Goal: Entertainment & Leisure: Consume media (video, audio)

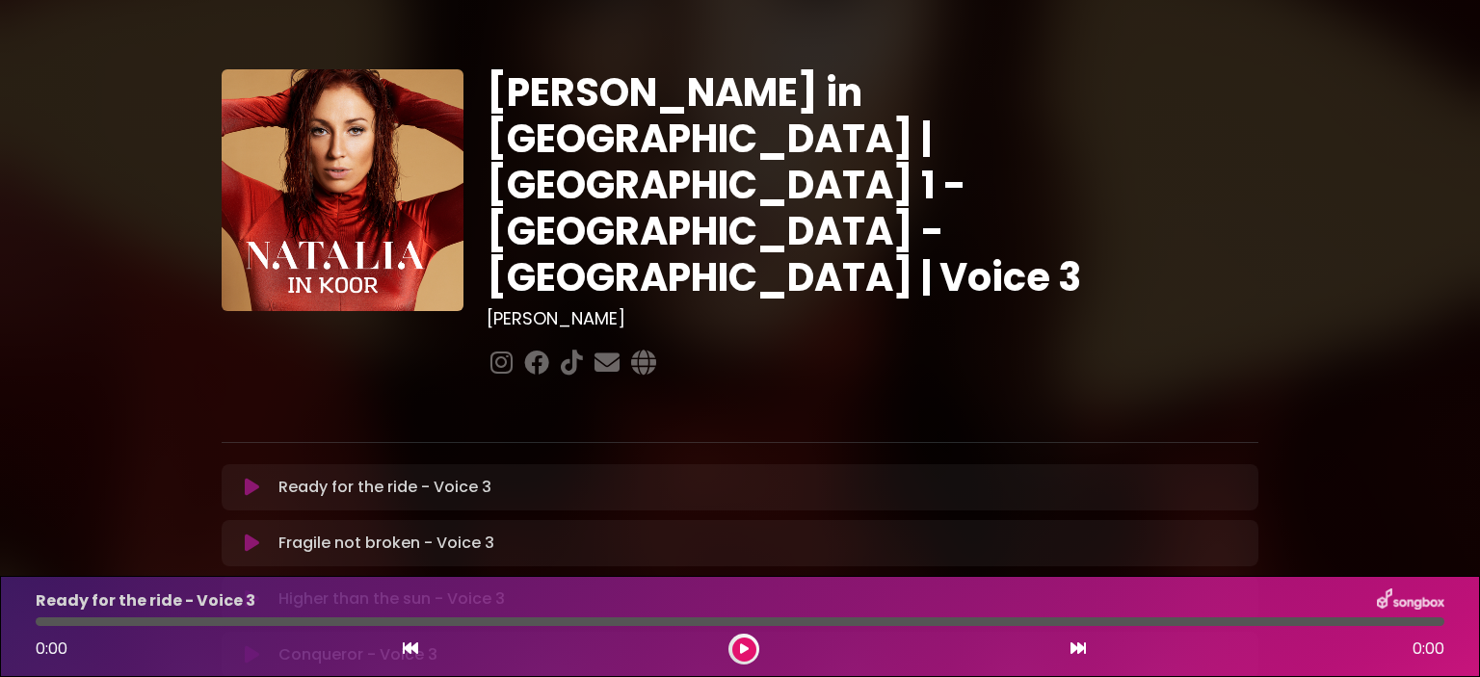
click at [259, 478] on button at bounding box center [252, 487] width 38 height 19
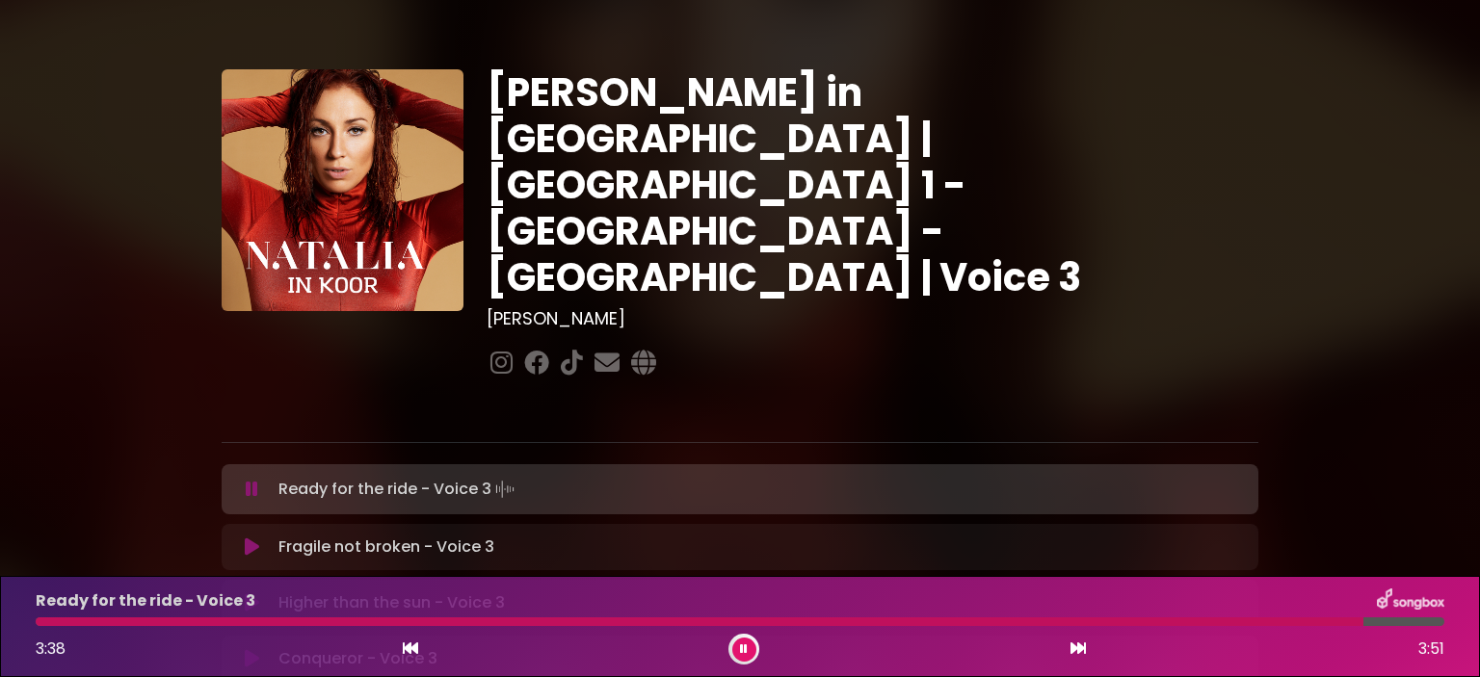
click at [360, 536] on p "Fragile not broken - Voice 3 Loading Track..." at bounding box center [386, 547] width 216 height 23
click at [352, 536] on p "Fragile not broken - Voice 3 Loading Track..." at bounding box center [386, 547] width 216 height 23
click at [248, 538] on icon at bounding box center [252, 547] width 14 height 19
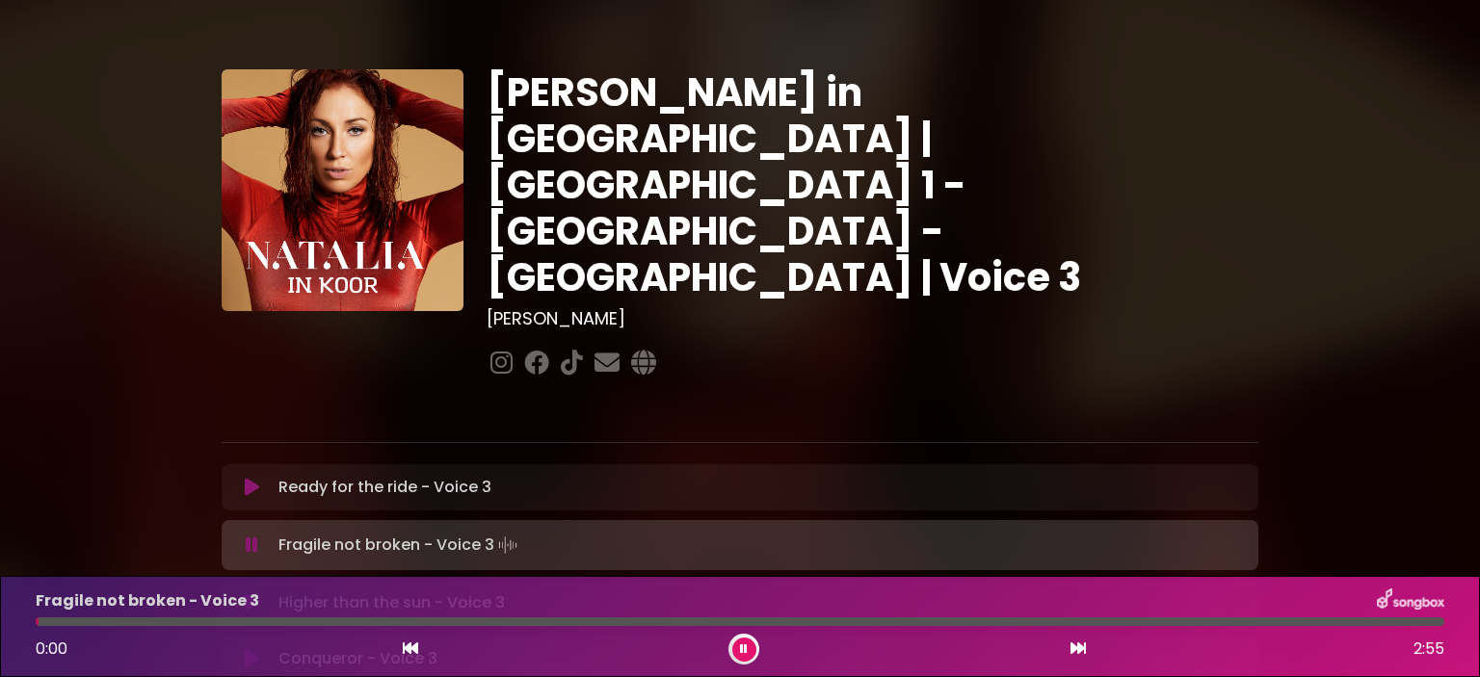
click at [261, 478] on button at bounding box center [252, 487] width 38 height 19
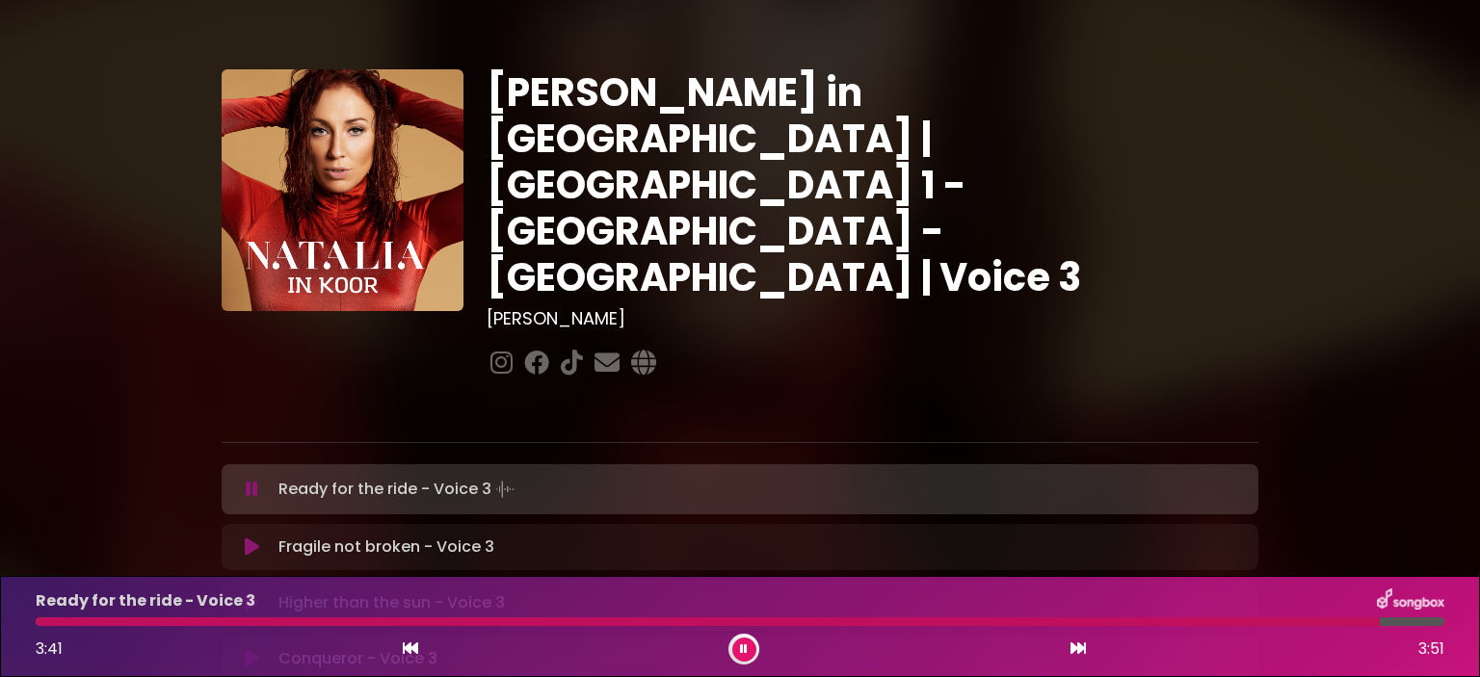
click at [259, 480] on button at bounding box center [252, 489] width 38 height 19
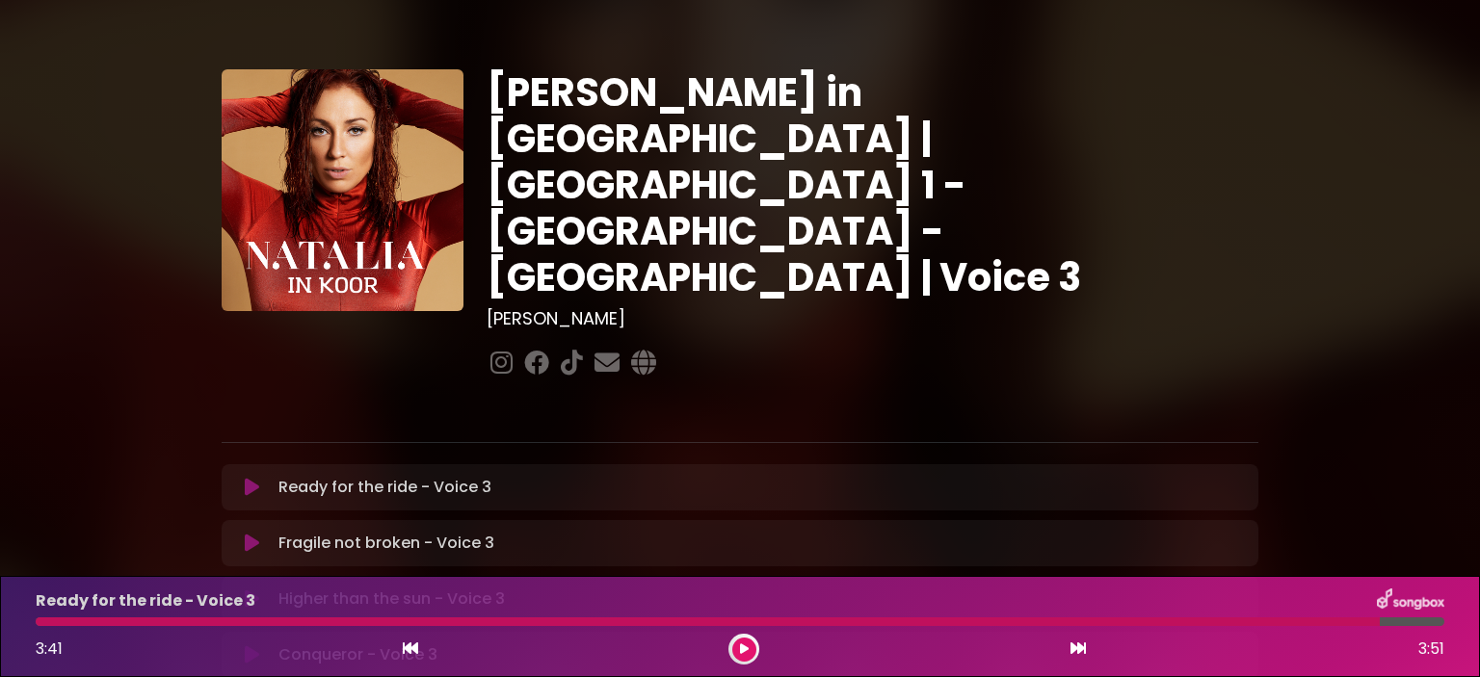
click at [258, 478] on button at bounding box center [252, 487] width 38 height 19
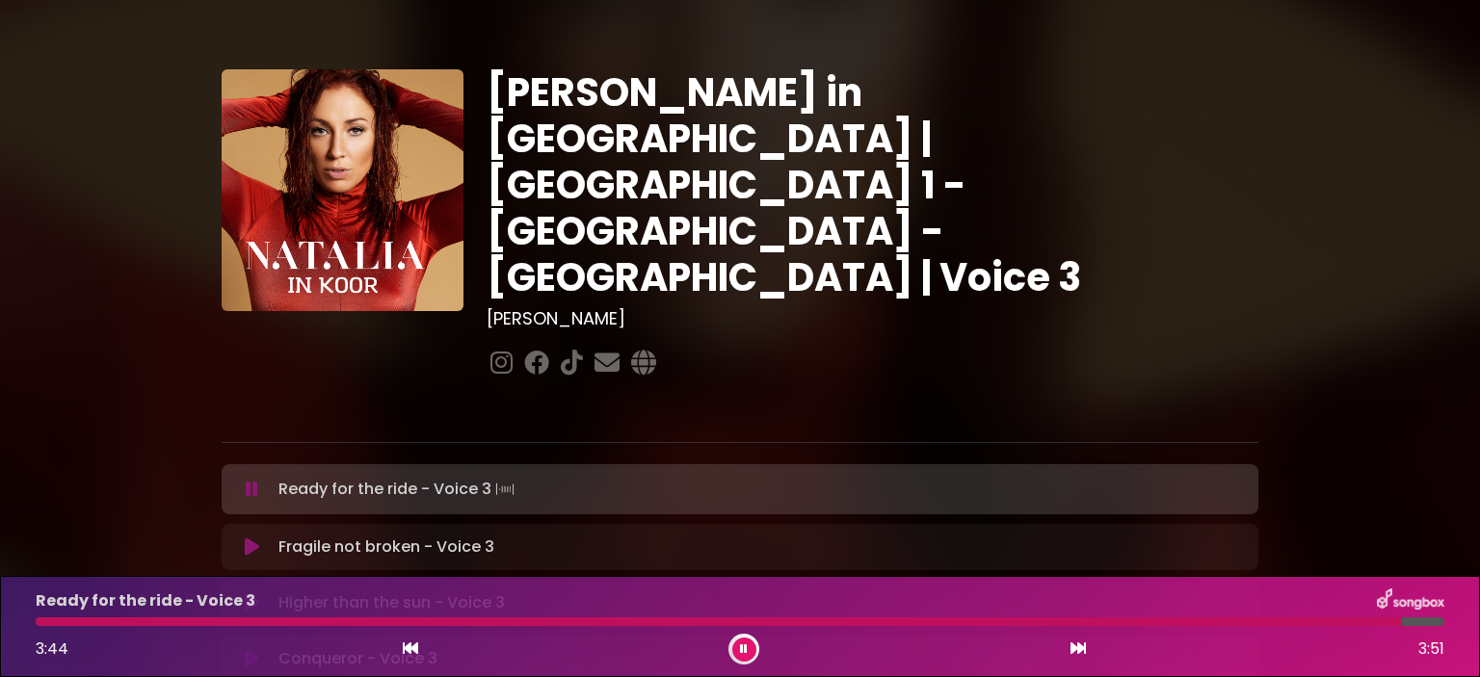
click at [240, 538] on button at bounding box center [252, 547] width 38 height 19
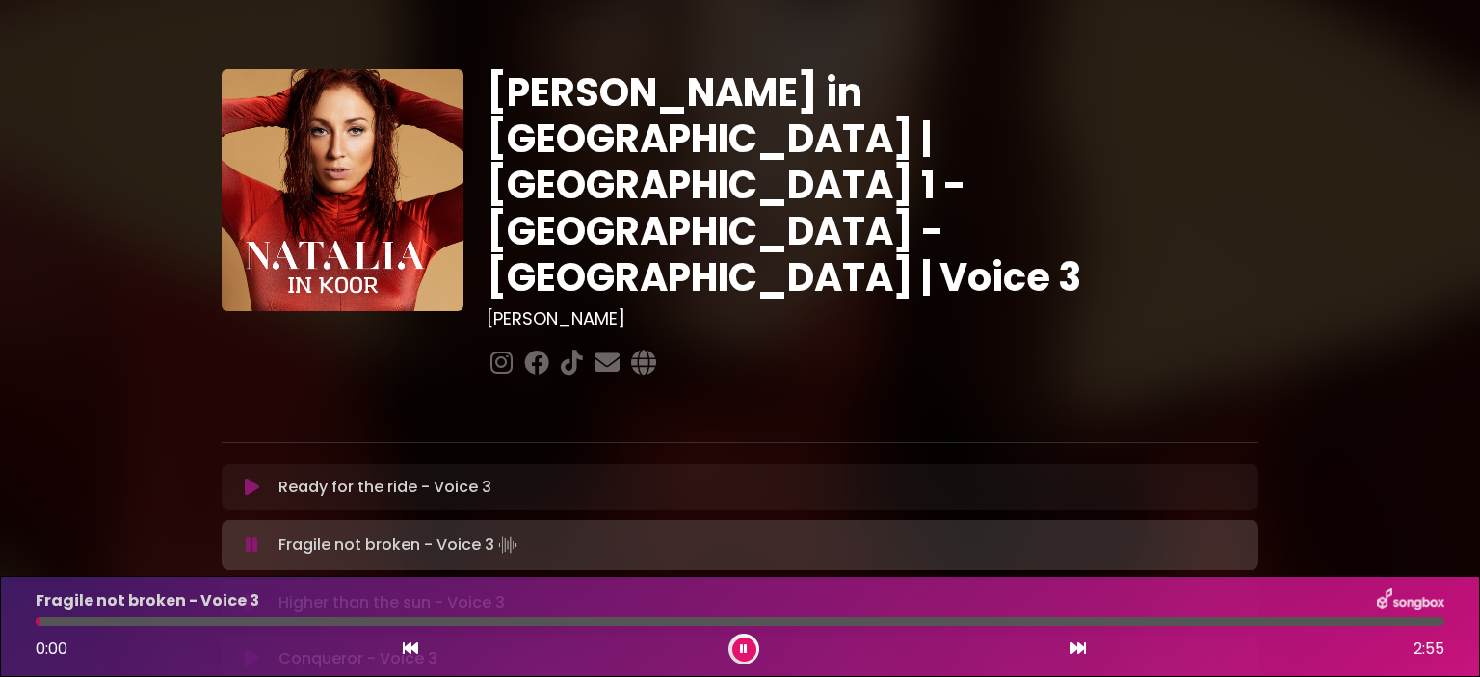
click at [257, 478] on icon at bounding box center [252, 487] width 14 height 19
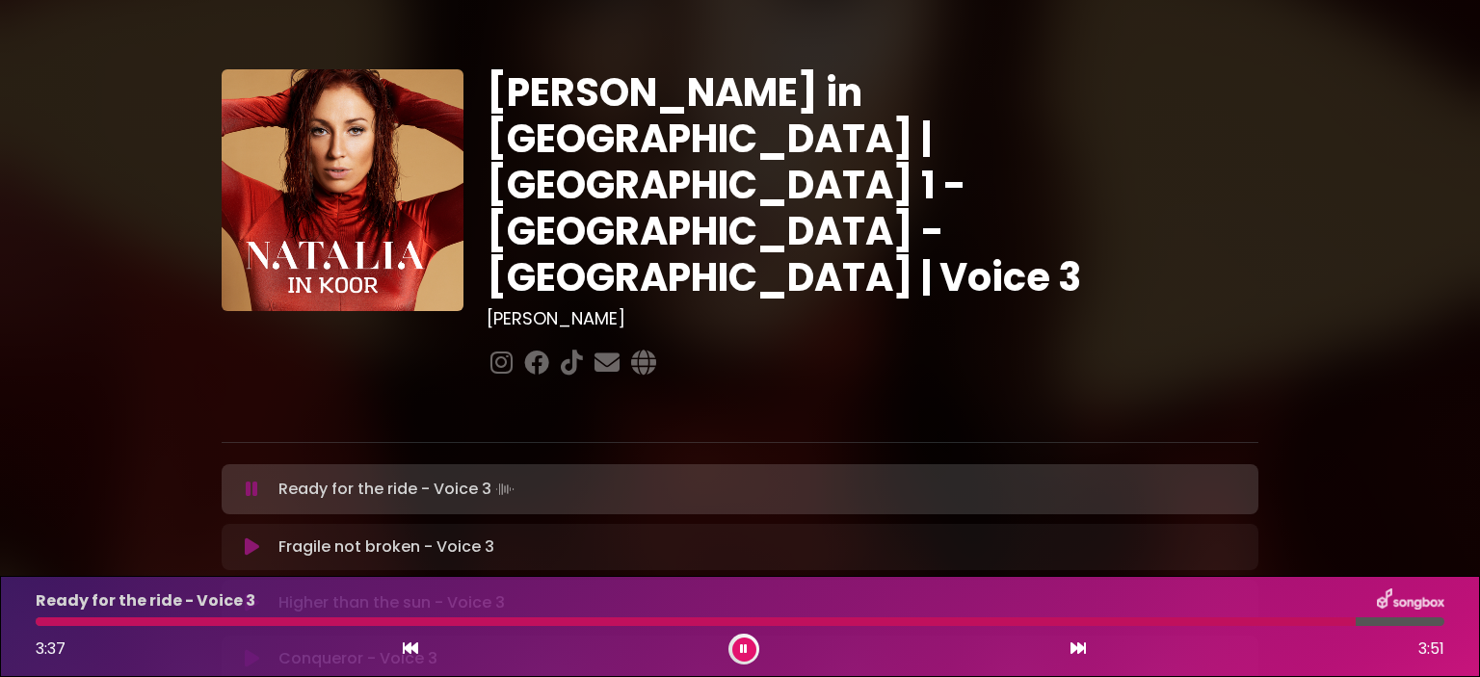
click at [1156, 617] on div "Ready for the ride - Voice 3 3:37 3:51" at bounding box center [740, 627] width 1432 height 76
drag, startPoint x: 1365, startPoint y: 618, endPoint x: 1253, endPoint y: 604, distance: 113.5
click at [1253, 604] on div "Ready for the ride - Voice 3 3:39 3:51" at bounding box center [740, 627] width 1432 height 76
click at [1012, 622] on div at bounding box center [652, 622] width 1233 height 9
click at [961, 623] on div at bounding box center [664, 622] width 1256 height 9
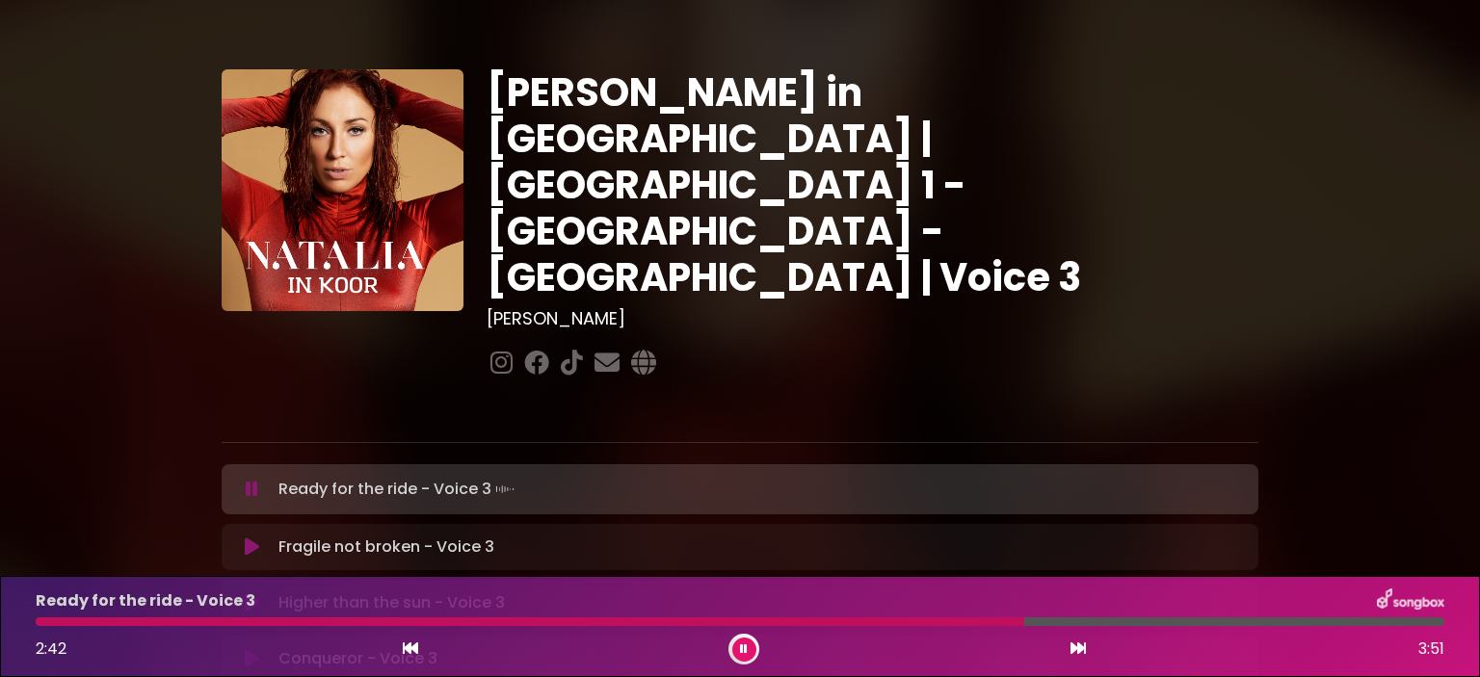
click at [886, 622] on div at bounding box center [530, 622] width 989 height 9
click at [946, 621] on div at bounding box center [523, 622] width 974 height 9
click at [924, 629] on div "Ready for the ride - Voice 3 3:07 3:51" at bounding box center [740, 627] width 1432 height 76
click at [924, 616] on div "Ready for the ride - Voice 3 3:08 3:51" at bounding box center [740, 627] width 1432 height 76
click at [924, 616] on div "Ready for the ride - Voice 3 3:09 3:51" at bounding box center [740, 627] width 1432 height 76
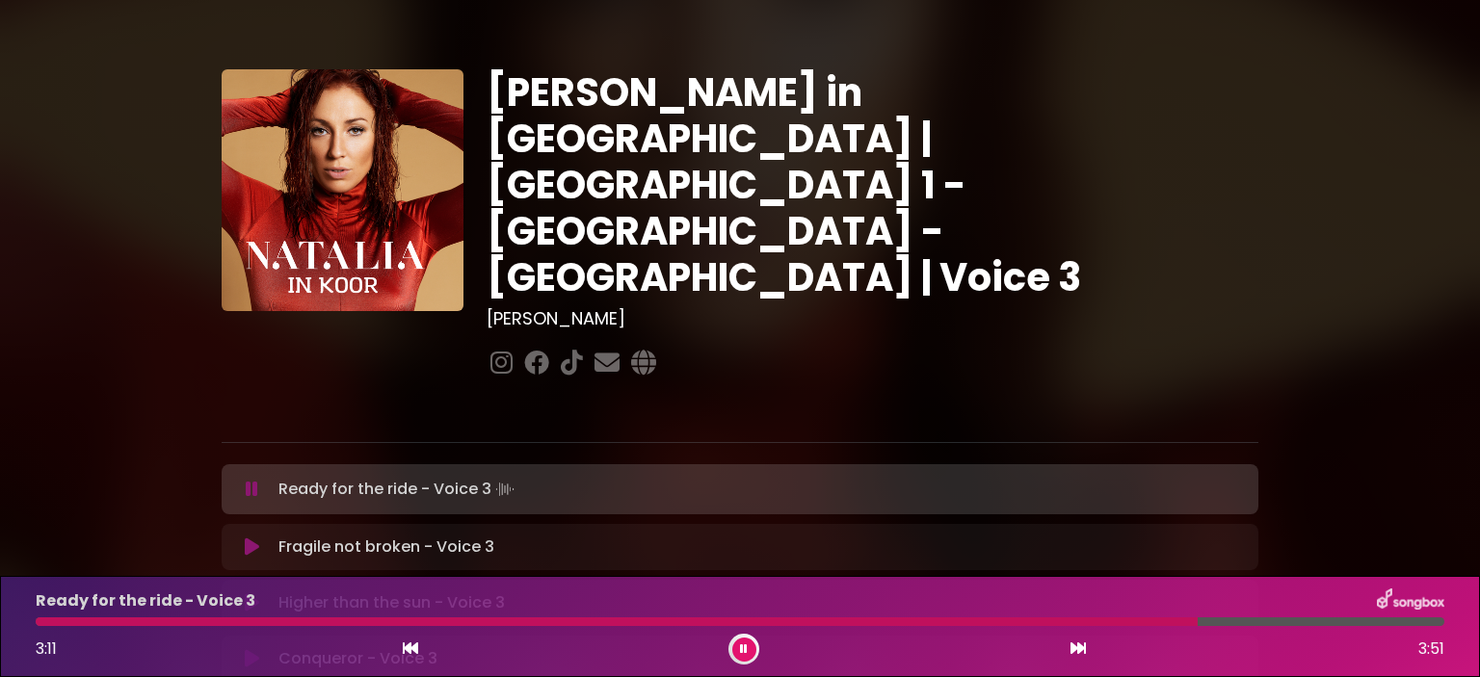
click at [909, 622] on div at bounding box center [617, 622] width 1162 height 9
click at [901, 624] on div at bounding box center [523, 622] width 974 height 9
click at [249, 480] on icon at bounding box center [252, 489] width 13 height 19
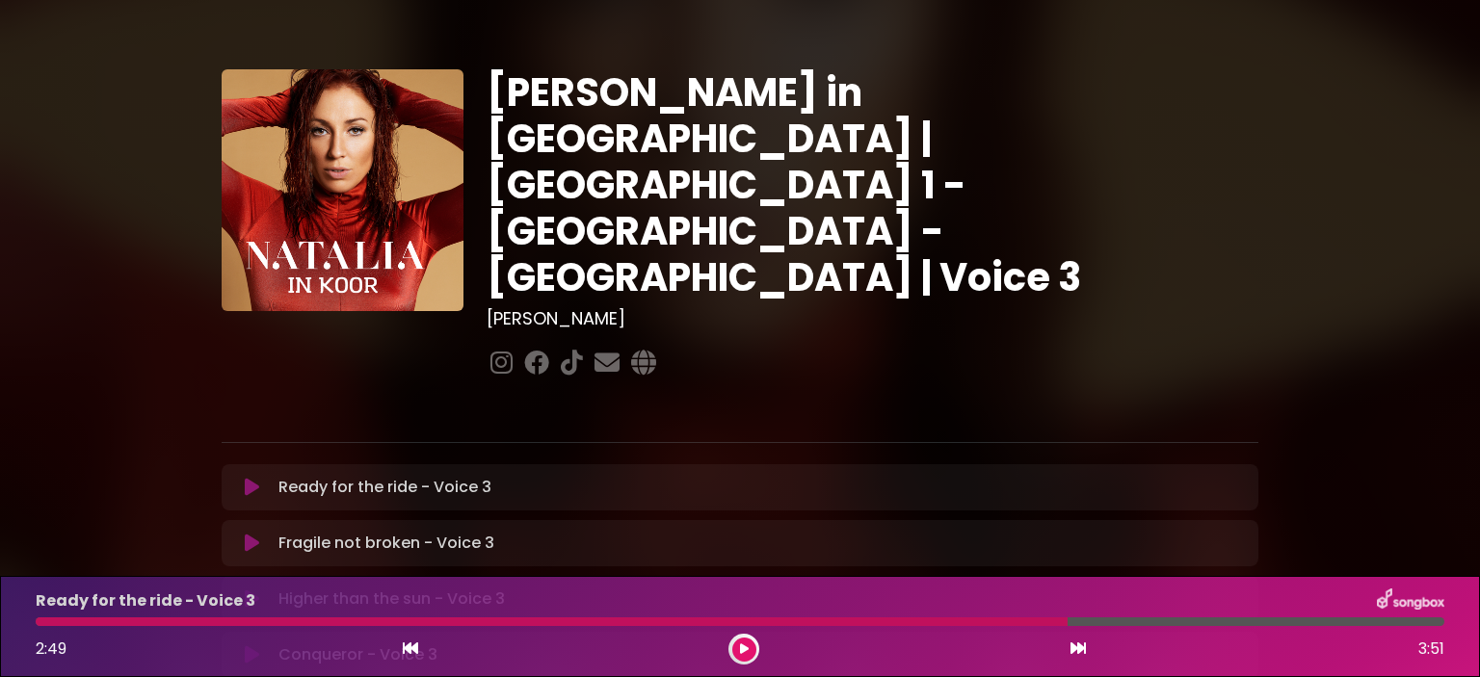
click at [937, 620] on div at bounding box center [552, 622] width 1032 height 9
click at [942, 620] on div at bounding box center [552, 622] width 1032 height 9
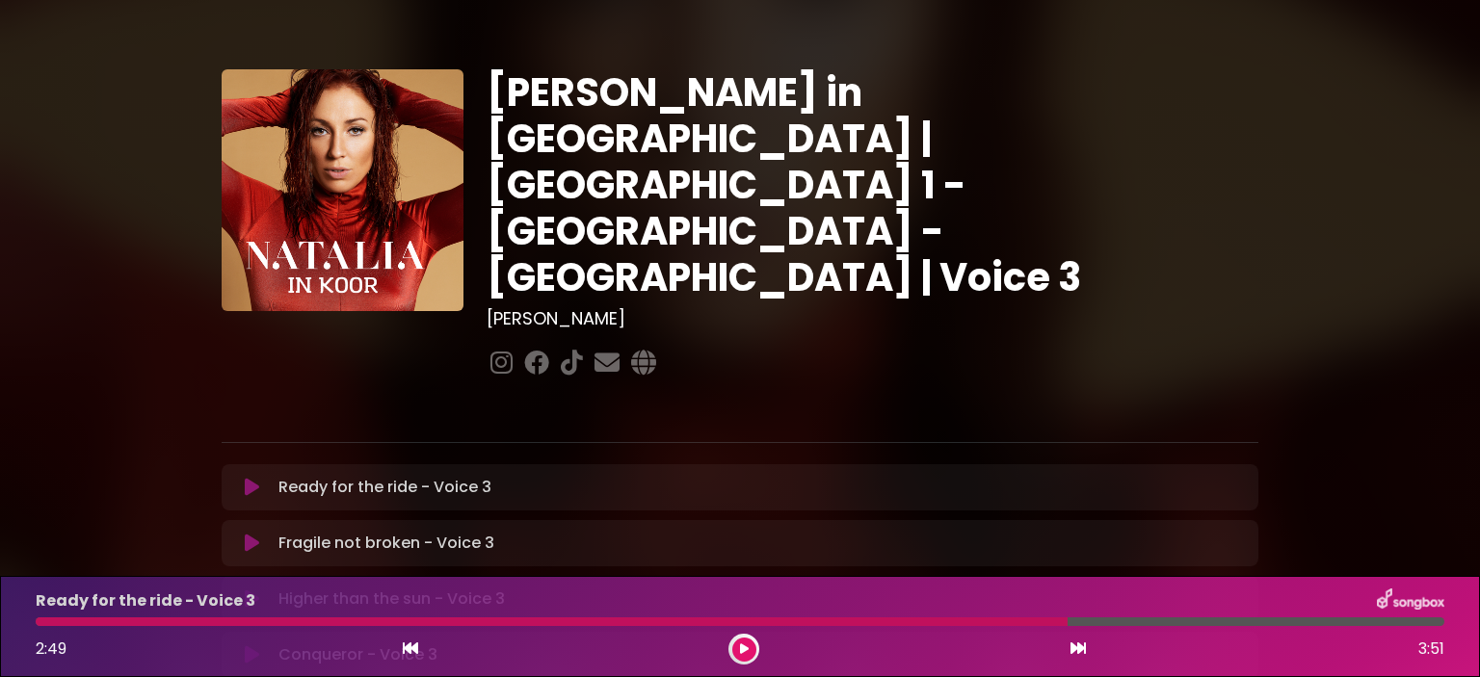
click at [942, 620] on div at bounding box center [552, 622] width 1032 height 9
click at [247, 478] on icon at bounding box center [252, 487] width 14 height 19
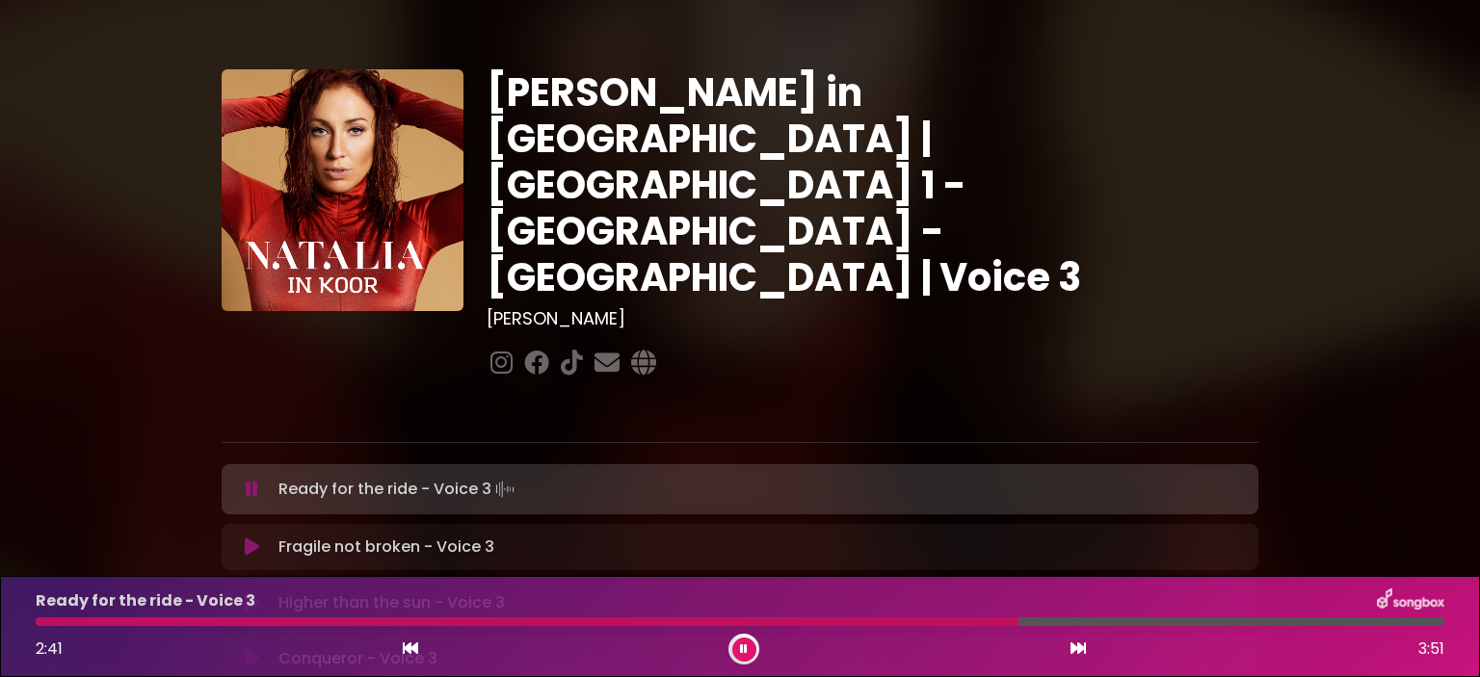
click at [863, 623] on div at bounding box center [527, 622] width 983 height 9
click at [899, 621] on div at bounding box center [740, 622] width 1409 height 9
click at [736, 650] on button at bounding box center [744, 650] width 24 height 24
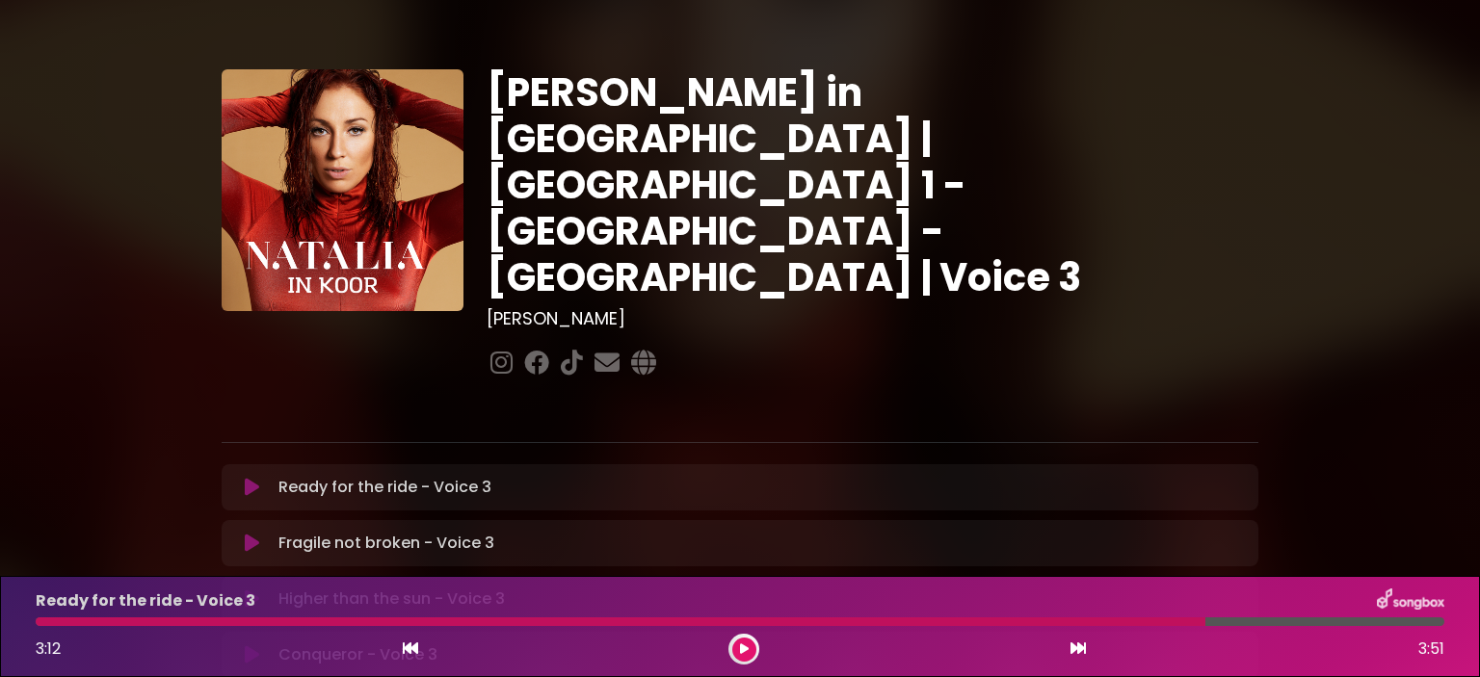
click at [245, 534] on icon at bounding box center [252, 543] width 14 height 19
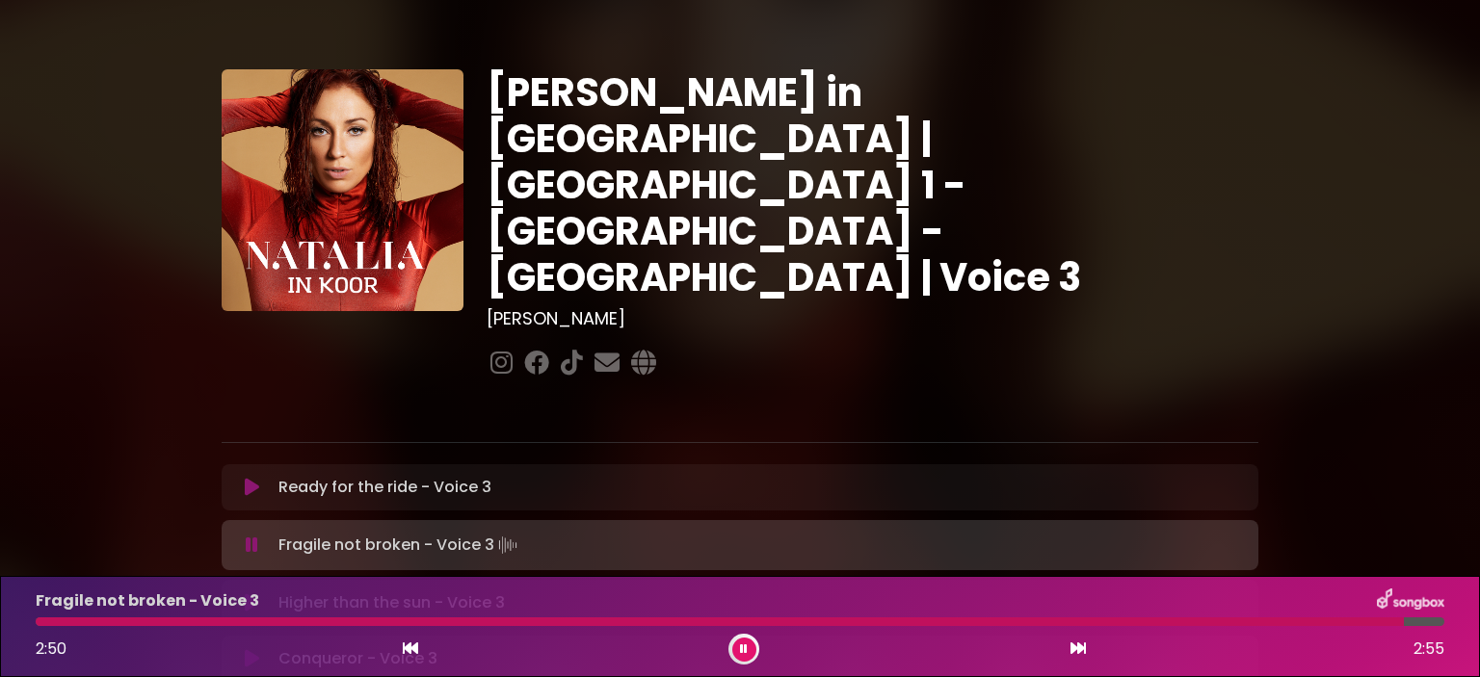
click at [251, 478] on icon at bounding box center [252, 487] width 14 height 19
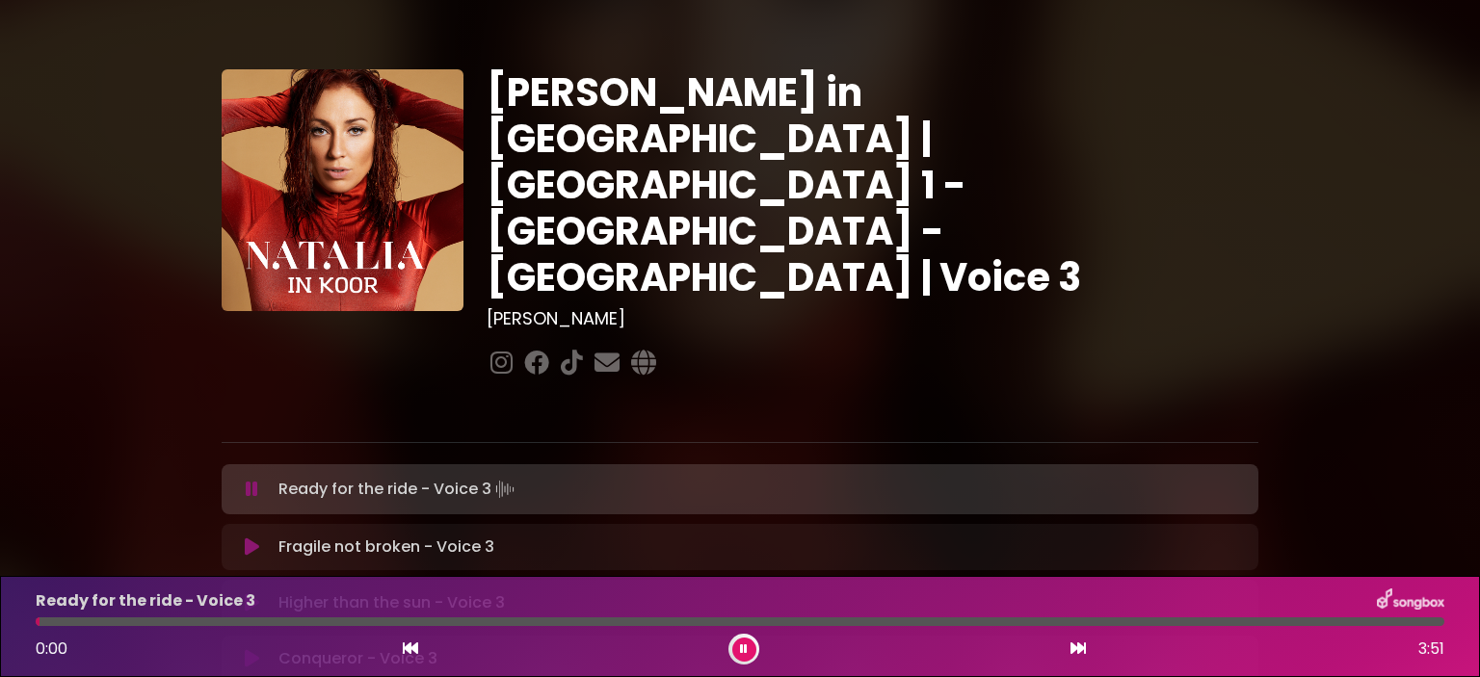
click at [247, 538] on icon at bounding box center [252, 547] width 14 height 19
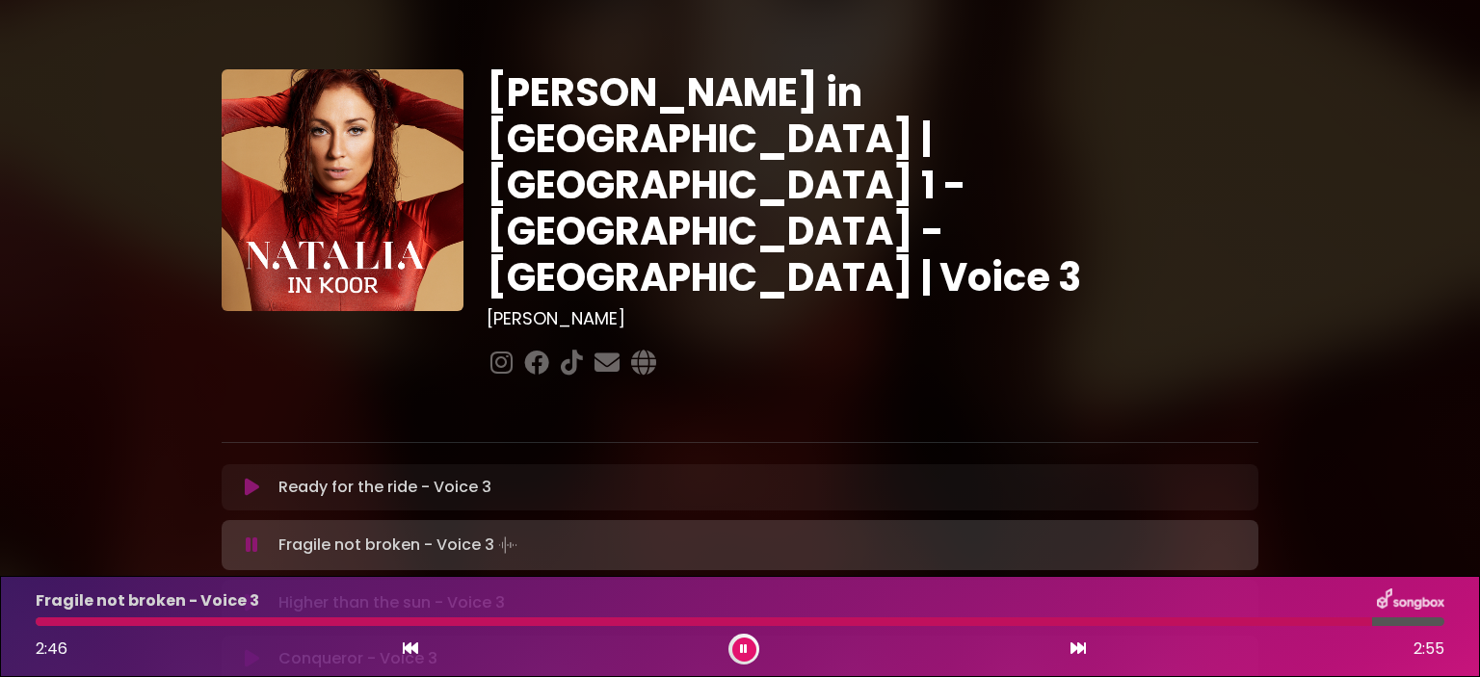
click at [247, 478] on icon at bounding box center [252, 487] width 14 height 19
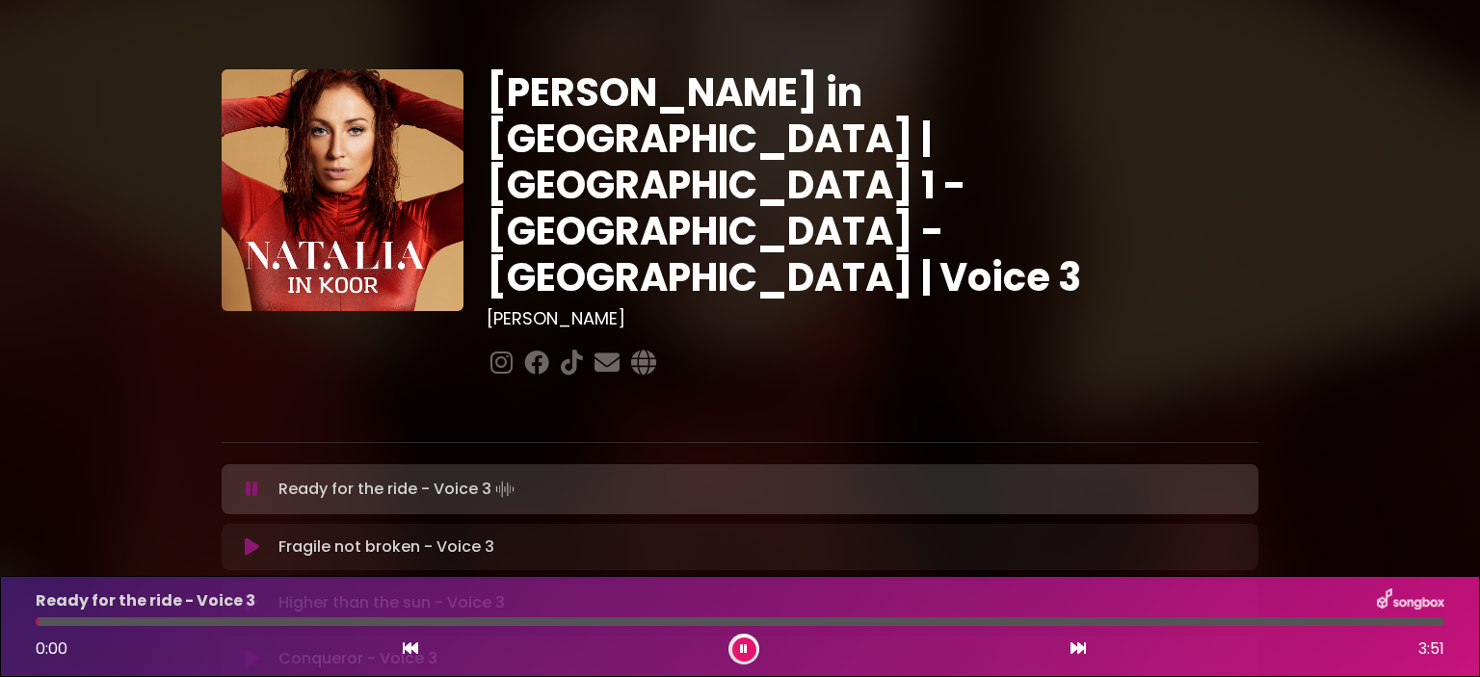
click at [252, 538] on icon at bounding box center [252, 547] width 14 height 19
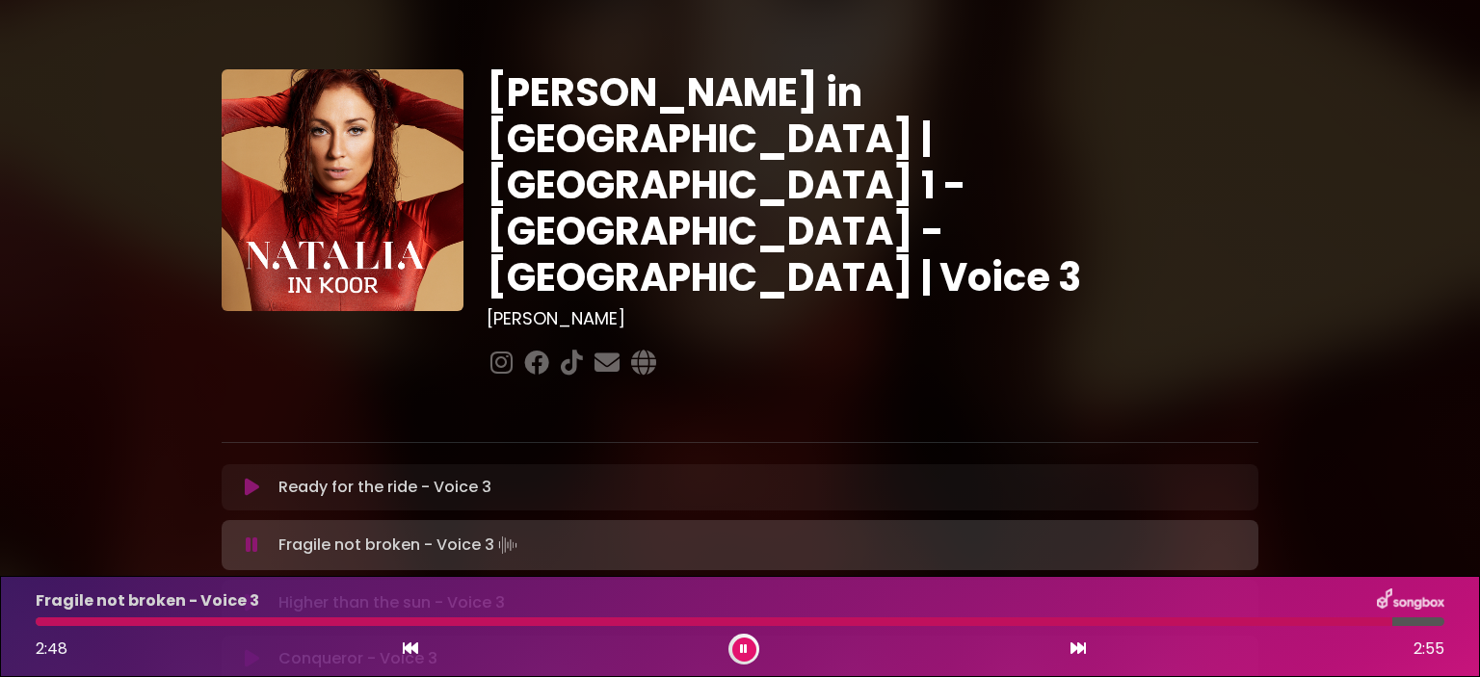
click at [743, 642] on button at bounding box center [744, 650] width 24 height 24
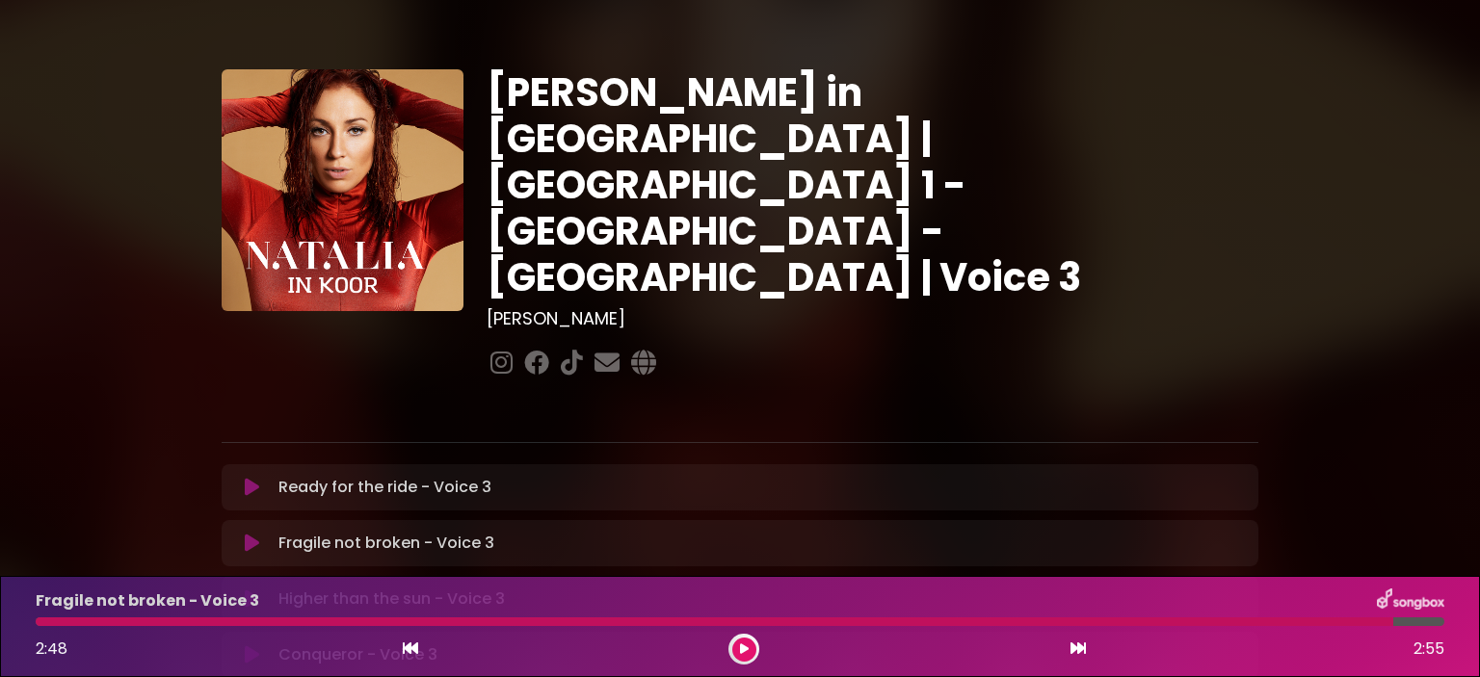
click at [259, 478] on button at bounding box center [252, 487] width 38 height 19
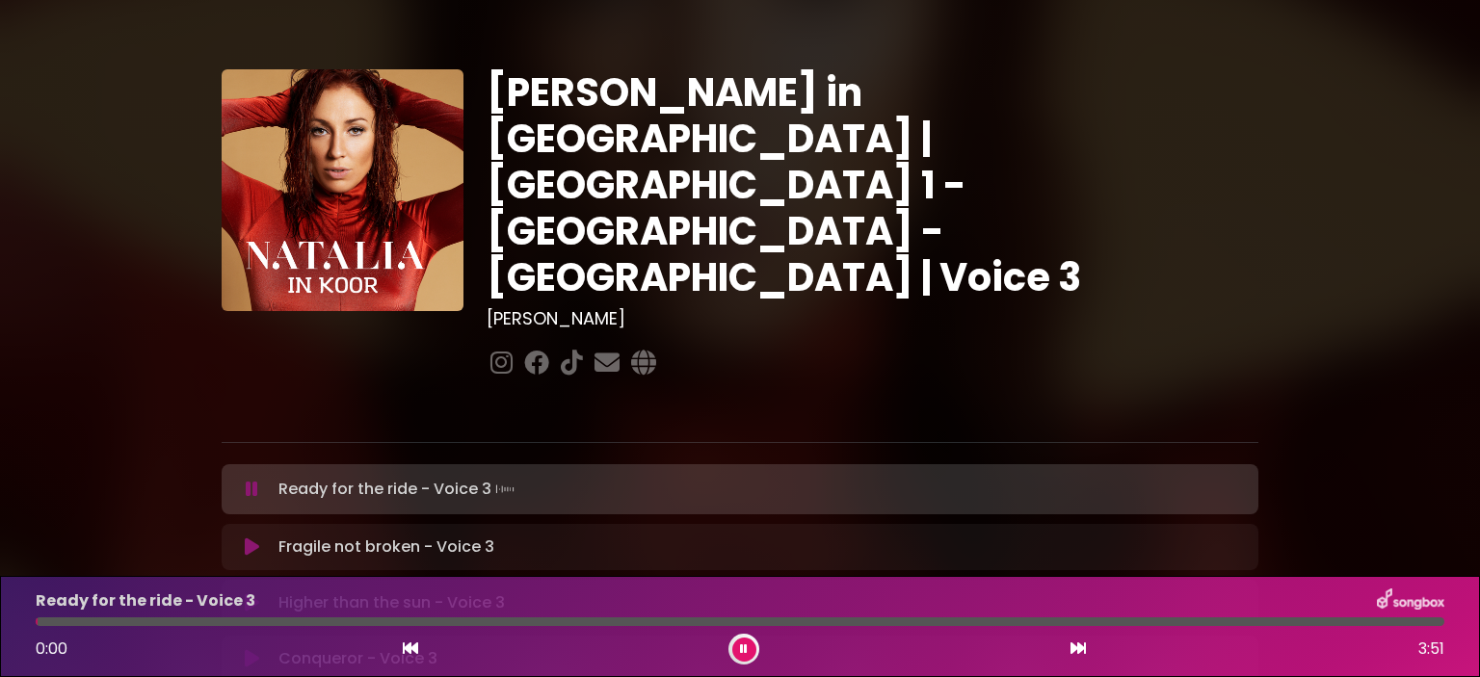
click at [251, 538] on icon at bounding box center [252, 547] width 14 height 19
